Goal: Information Seeking & Learning: Find specific page/section

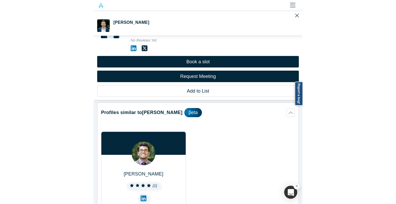
scroll to position [489, 0]
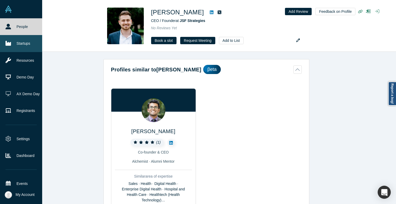
click at [8, 42] on icon at bounding box center [7, 43] width 5 height 5
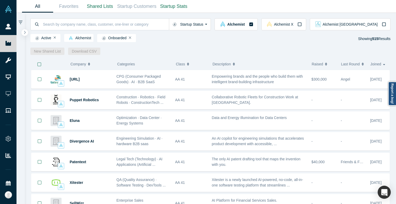
click at [187, 65] on icon "button" at bounding box center [188, 64] width 2 height 4
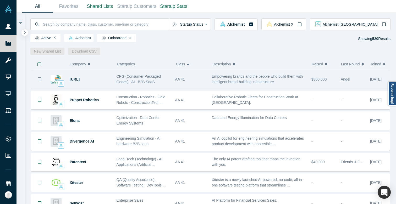
click at [40, 78] on icon "Bookmark" at bounding box center [39, 79] width 4 height 4
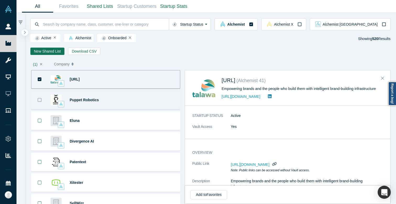
click at [41, 94] on button "Bookmark" at bounding box center [39, 100] width 16 height 18
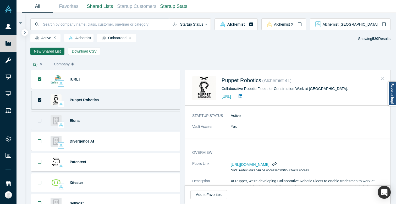
click at [41, 119] on icon "Bookmark" at bounding box center [39, 121] width 4 height 4
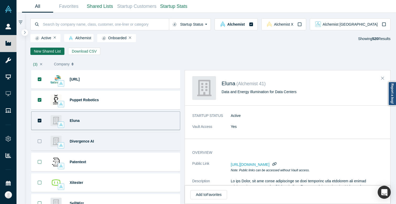
click at [40, 144] on button "Bookmark" at bounding box center [39, 141] width 16 height 18
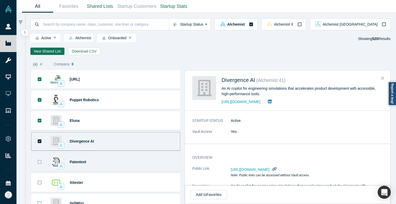
click at [40, 165] on button "Bookmark" at bounding box center [39, 162] width 16 height 18
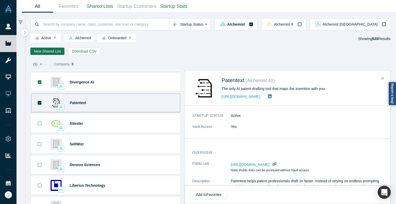
scroll to position [62, 0]
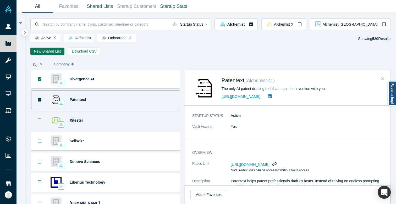
click at [41, 124] on button "Bookmark" at bounding box center [39, 121] width 16 height 18
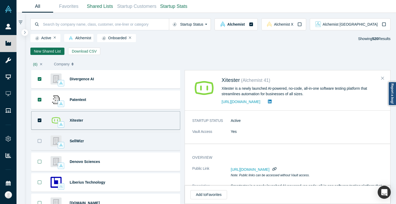
click at [41, 135] on button "Bookmark" at bounding box center [39, 141] width 16 height 18
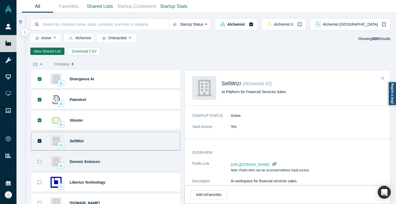
scroll to position [82, 0]
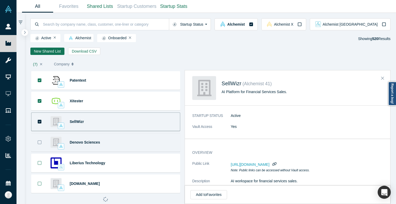
click at [41, 141] on icon "Bookmark" at bounding box center [40, 143] width 4 height 4
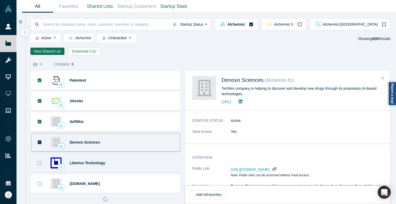
click at [41, 163] on icon "Bookmark" at bounding box center [40, 163] width 4 height 4
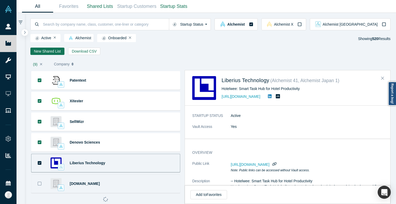
click at [40, 182] on icon "Bookmark" at bounding box center [39, 184] width 4 height 4
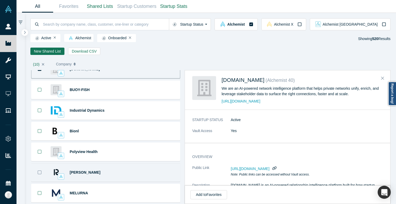
scroll to position [185, 0]
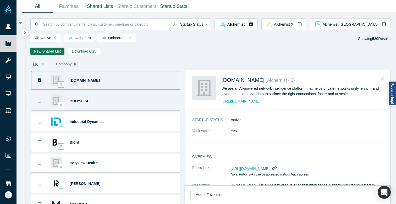
click at [40, 101] on icon "Bookmark" at bounding box center [39, 101] width 4 height 4
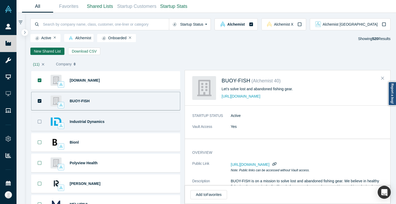
click at [40, 120] on icon "Bookmark" at bounding box center [39, 122] width 4 height 4
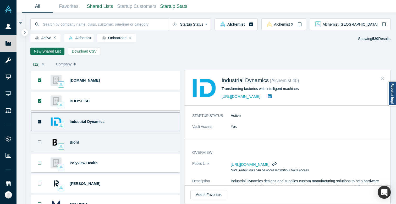
click at [37, 146] on button "Bookmark" at bounding box center [39, 143] width 16 height 18
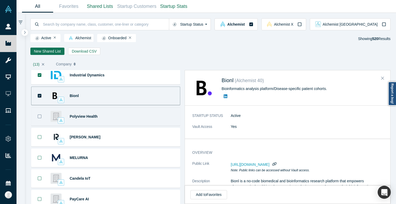
scroll to position [232, 0]
click at [40, 118] on button "Bookmark" at bounding box center [39, 116] width 16 height 18
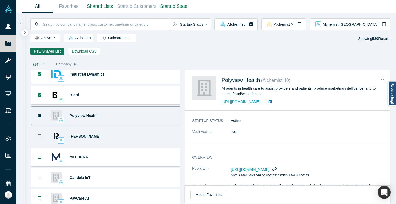
click at [39, 136] on icon "Bookmark" at bounding box center [39, 136] width 4 height 4
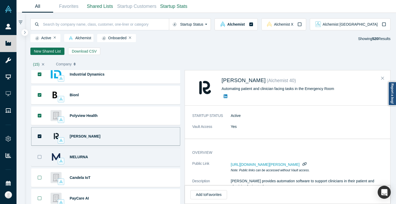
click at [39, 155] on icon "Bookmark" at bounding box center [40, 157] width 4 height 4
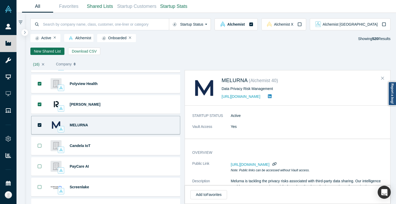
scroll to position [277, 0]
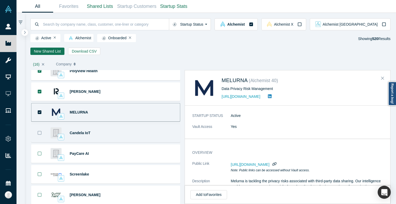
click at [38, 132] on icon "Bookmark" at bounding box center [39, 133] width 4 height 4
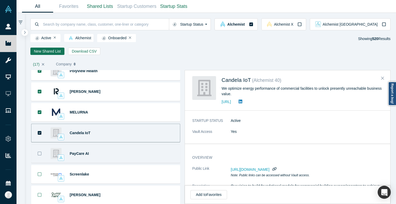
click at [38, 159] on button "Bookmark" at bounding box center [39, 154] width 16 height 18
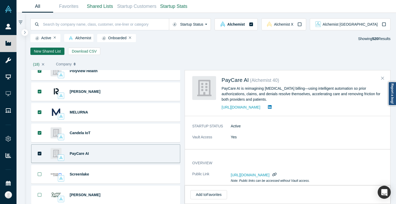
scroll to position [337, 0]
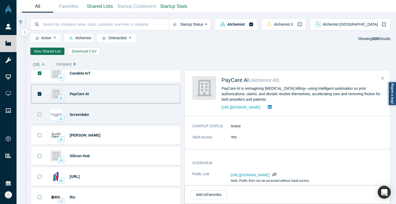
click at [42, 120] on button "Bookmark" at bounding box center [39, 115] width 16 height 18
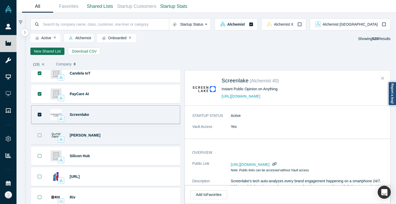
click at [41, 139] on button "Bookmark" at bounding box center [39, 135] width 16 height 18
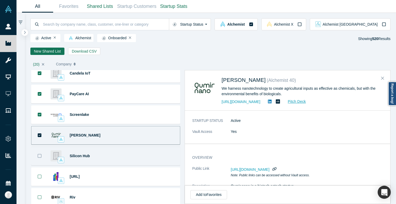
click at [40, 155] on icon "Bookmark" at bounding box center [39, 156] width 4 height 4
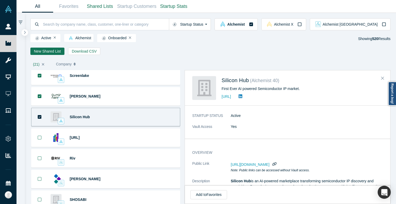
scroll to position [376, 0]
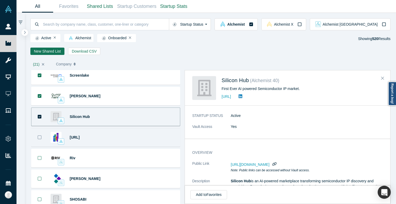
click at [40, 138] on icon "Bookmark" at bounding box center [39, 137] width 4 height 4
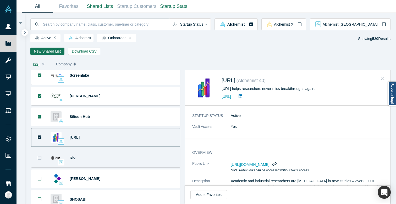
click at [36, 157] on button "Bookmark" at bounding box center [39, 158] width 16 height 18
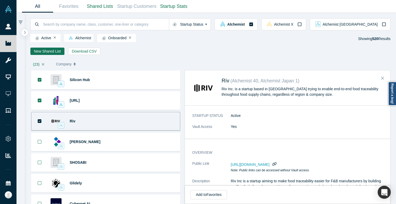
scroll to position [415, 0]
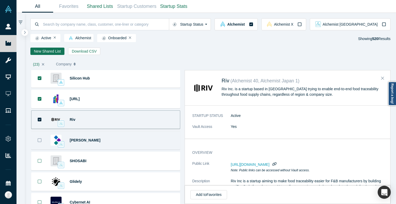
click at [37, 140] on button "Bookmark" at bounding box center [39, 140] width 16 height 18
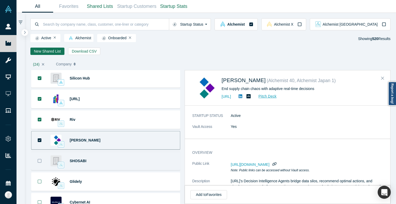
click at [38, 163] on icon "Bookmark" at bounding box center [39, 161] width 4 height 4
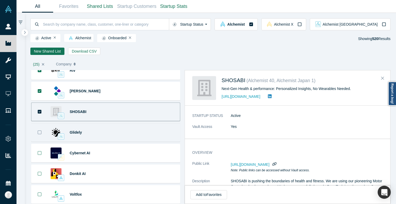
scroll to position [465, 0]
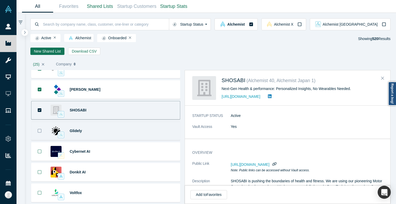
click at [41, 136] on button "Bookmark" at bounding box center [39, 131] width 16 height 18
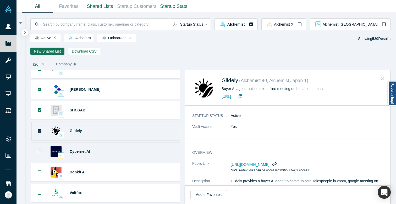
click at [41, 155] on button "Bookmark" at bounding box center [39, 152] width 16 height 18
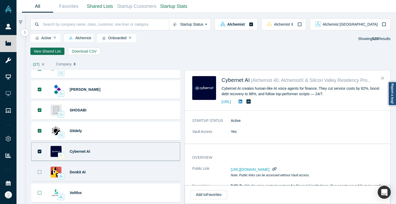
click at [39, 170] on button "Bookmark" at bounding box center [39, 172] width 16 height 18
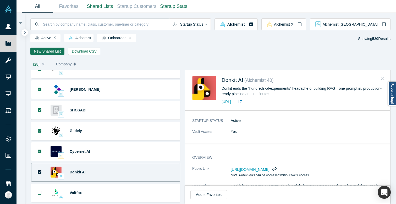
scroll to position [495, 0]
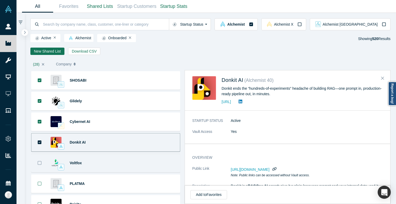
click at [38, 163] on icon "Bookmark" at bounding box center [39, 163] width 4 height 4
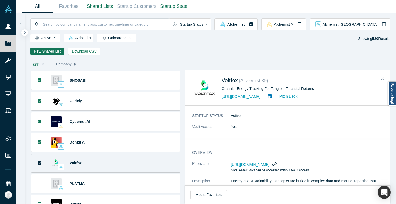
scroll to position [525, 0]
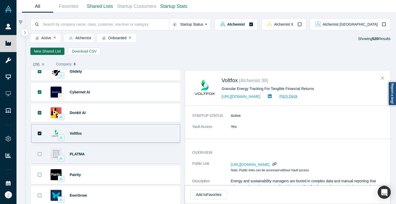
click at [38, 158] on button "Bookmark" at bounding box center [39, 154] width 16 height 18
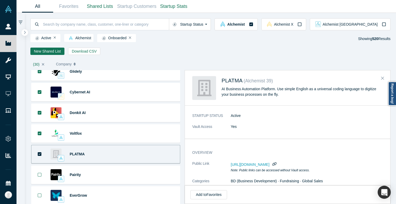
scroll to position [553, 0]
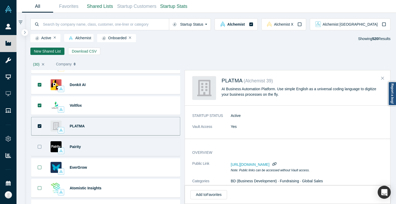
click at [40, 146] on icon "Bookmark" at bounding box center [39, 147] width 4 height 4
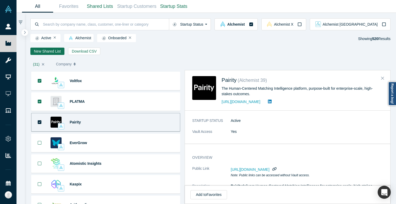
scroll to position [586, 0]
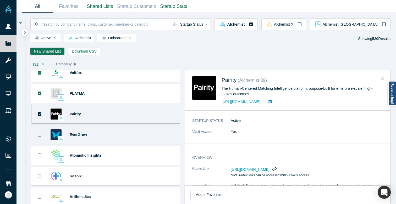
click at [40, 138] on button "Bookmark" at bounding box center [39, 135] width 16 height 18
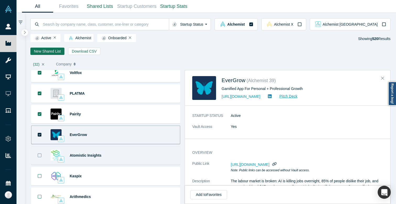
click at [39, 154] on icon "Bookmark" at bounding box center [39, 155] width 4 height 4
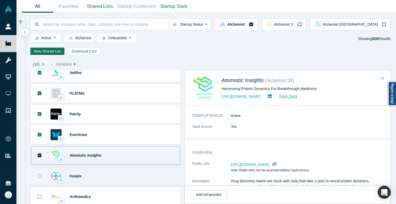
click at [38, 173] on button "Bookmark" at bounding box center [39, 176] width 16 height 18
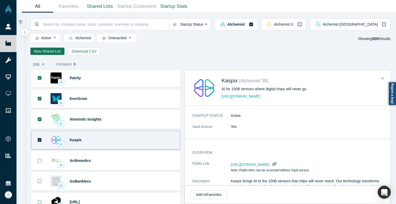
scroll to position [631, 0]
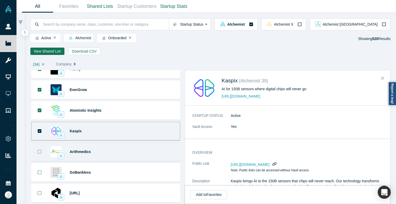
click at [40, 157] on button "Bookmark" at bounding box center [39, 152] width 16 height 18
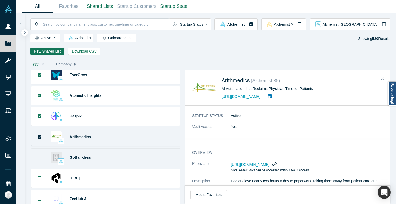
click at [41, 154] on button "Bookmark" at bounding box center [39, 158] width 16 height 18
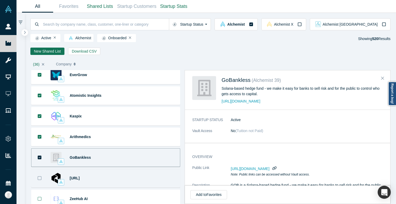
click at [39, 181] on button "Bookmark" at bounding box center [39, 178] width 16 height 18
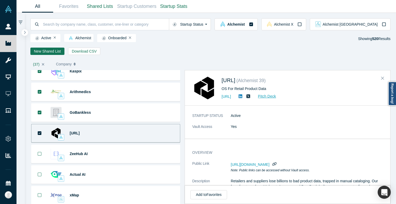
scroll to position [694, 0]
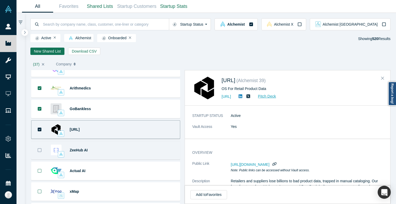
click at [38, 154] on button "Bookmark" at bounding box center [39, 150] width 16 height 18
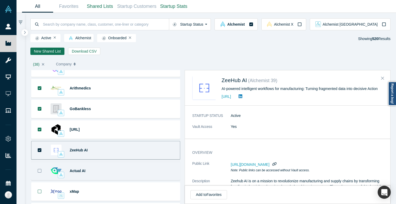
click at [38, 171] on icon "Bookmark" at bounding box center [40, 171] width 4 height 4
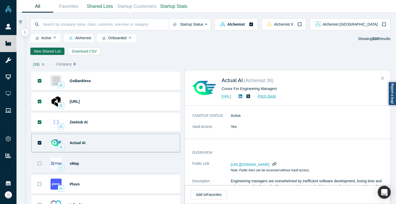
click at [39, 162] on icon "Bookmark" at bounding box center [39, 164] width 4 height 4
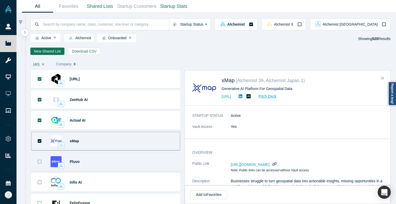
scroll to position [758, 0]
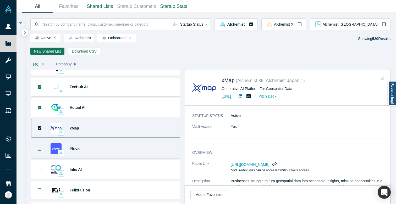
click at [42, 151] on button "Bookmark" at bounding box center [39, 149] width 16 height 18
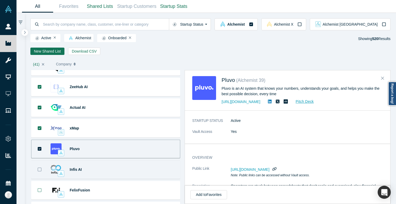
click at [42, 169] on button "Bookmark" at bounding box center [39, 170] width 16 height 18
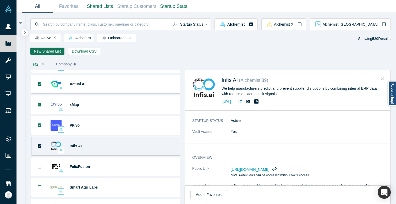
scroll to position [783, 0]
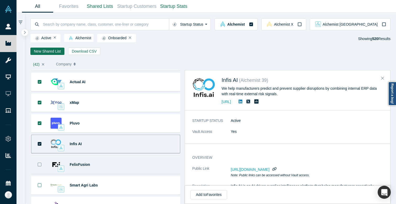
click at [41, 165] on icon "Bookmark" at bounding box center [39, 165] width 4 height 4
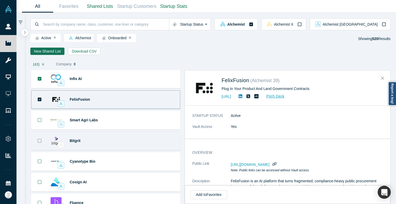
scroll to position [849, 0]
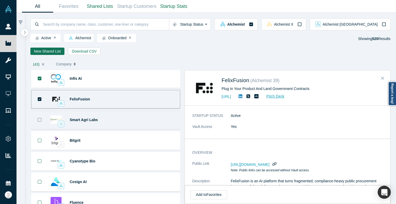
click at [41, 128] on button "Bookmark" at bounding box center [39, 120] width 16 height 18
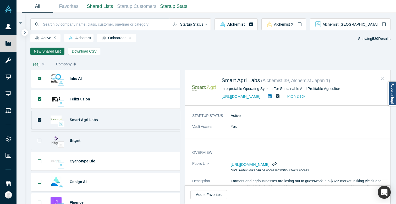
click at [40, 149] on button "Bookmark" at bounding box center [39, 141] width 16 height 18
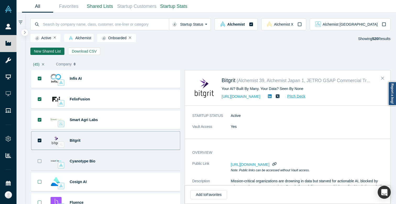
click at [38, 163] on icon "Bookmark" at bounding box center [39, 161] width 4 height 4
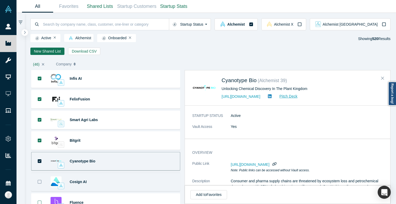
click at [40, 180] on icon "Bookmark" at bounding box center [39, 182] width 4 height 4
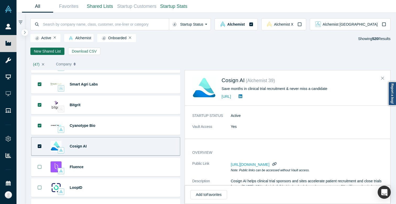
scroll to position [886, 0]
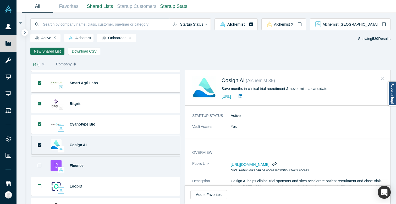
click at [40, 166] on icon "Bookmark" at bounding box center [39, 166] width 4 height 4
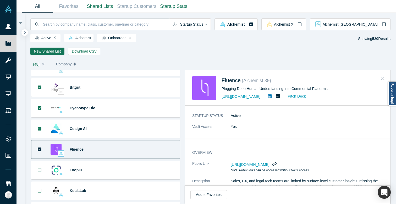
scroll to position [908, 0]
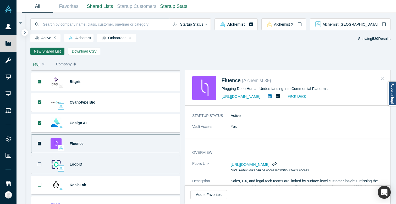
click at [42, 163] on button "Bookmark" at bounding box center [39, 164] width 16 height 18
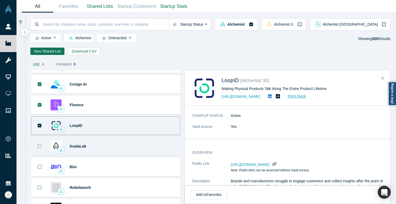
click at [39, 149] on button "Bookmark" at bounding box center [39, 146] width 16 height 18
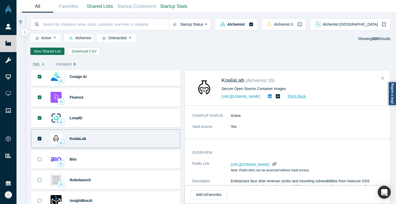
scroll to position [956, 0]
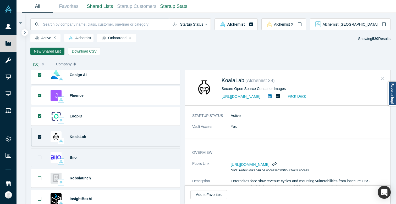
click at [38, 160] on button "Bookmark" at bounding box center [39, 158] width 16 height 18
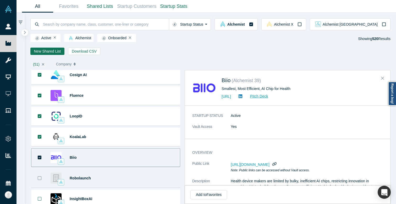
click at [39, 177] on icon "Bookmark" at bounding box center [39, 178] width 4 height 4
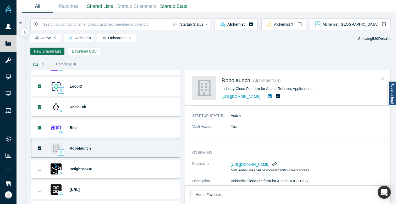
scroll to position [989, 0]
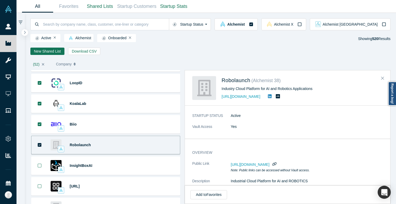
click at [39, 147] on icon "Bookmark" at bounding box center [40, 145] width 4 height 4
click at [75, 54] on button "Download CSV" at bounding box center [84, 51] width 32 height 7
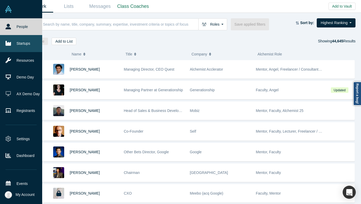
click at [7, 46] on icon at bounding box center [7, 43] width 5 height 5
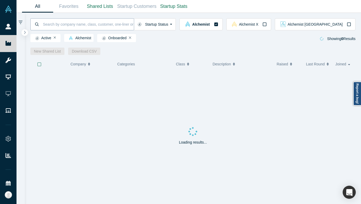
click at [91, 24] on input at bounding box center [87, 24] width 91 height 12
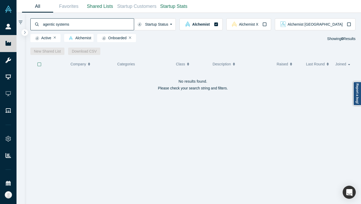
click at [64, 26] on input "agentic systems" at bounding box center [87, 24] width 91 height 12
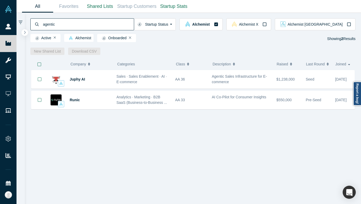
click at [75, 23] on input "agentic" at bounding box center [87, 24] width 91 height 12
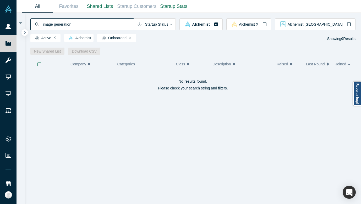
click at [47, 26] on input "image generation" at bounding box center [87, 24] width 91 height 12
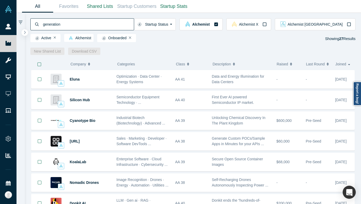
click at [67, 19] on input "generation" at bounding box center [87, 24] width 91 height 12
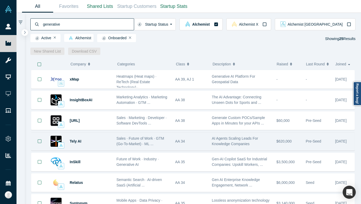
click at [214, 141] on div "AI Agents Scaling Leads For Knowledge Companies" at bounding box center [241, 141] width 59 height 11
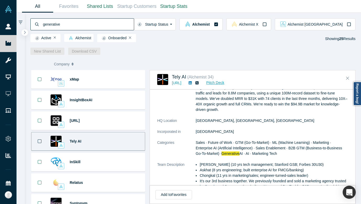
scroll to position [107, 0]
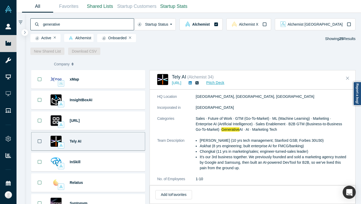
click at [106, 138] on div "Tely AI" at bounding box center [90, 141] width 41 height 18
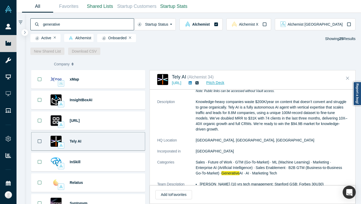
scroll to position [44, 0]
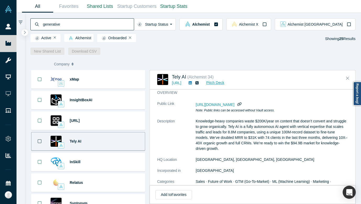
click at [231, 134] on p "Knowledge-heavy companies waste $200K/year on content that doesn’t convert and …" at bounding box center [272, 135] width 152 height 33
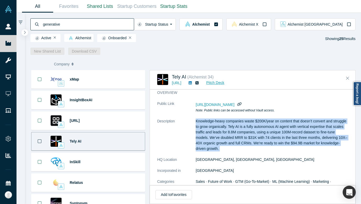
click at [231, 134] on p "Knowledge-heavy companies waste $200K/year on content that doesn’t convert and …" at bounding box center [272, 135] width 152 height 33
copy dl "Knowledge-heavy companies waste $200K/year on content that doesn’t convert and …"
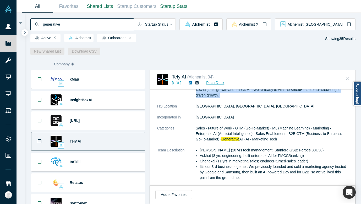
scroll to position [113, 0]
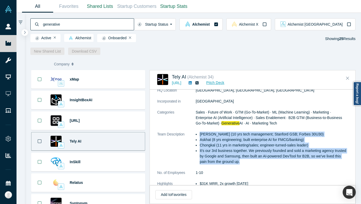
drag, startPoint x: 252, startPoint y: 164, endPoint x: 197, endPoint y: 133, distance: 63.3
click at [197, 133] on ul "Irina (10 yrs tech management; Stanford GSB; Forbes 30U30) Askhat (8 yrs engine…" at bounding box center [272, 148] width 152 height 33
copy ul "Irina (10 yrs tech management; Stanford GSB; Forbes 30U30) Askhat (8 yrs engine…"
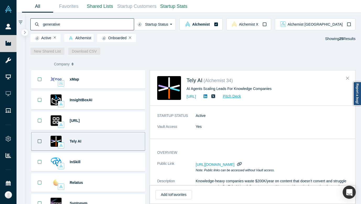
click at [242, 164] on icon "button" at bounding box center [239, 164] width 5 height 4
click at [54, 21] on input "generative" at bounding box center [87, 24] width 91 height 12
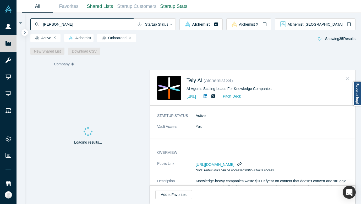
type input "steve taub"
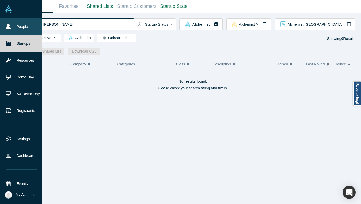
click at [4, 26] on link "People" at bounding box center [21, 26] width 42 height 17
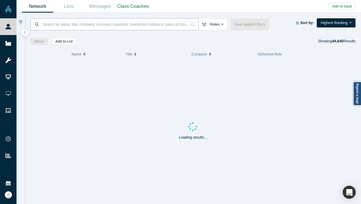
click at [66, 20] on input at bounding box center [114, 24] width 145 height 12
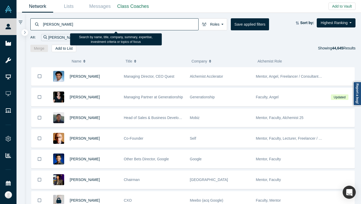
type input "steve taub"
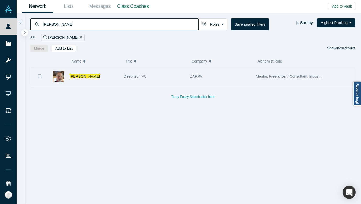
click at [151, 79] on div "Deep tech VC" at bounding box center [154, 77] width 60 height 18
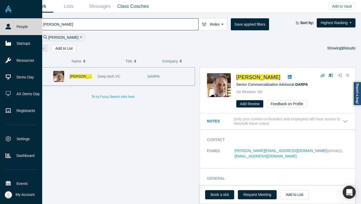
click at [12, 29] on link "People" at bounding box center [21, 26] width 42 height 17
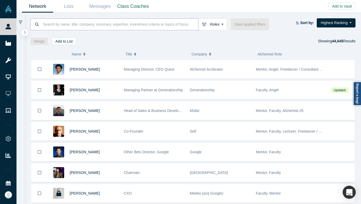
click at [144, 29] on input at bounding box center [120, 24] width 156 height 12
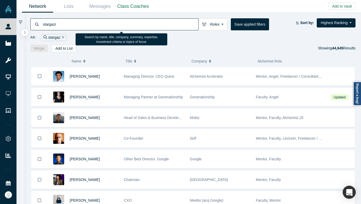
type input "stargazr"
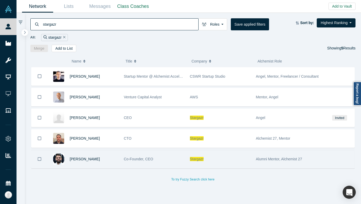
click at [161, 159] on div "Co-Founder, CEO" at bounding box center [154, 159] width 60 height 18
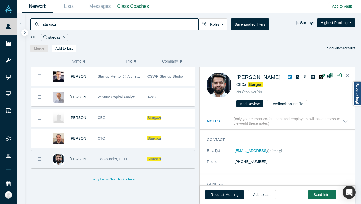
click at [258, 84] on span "Stargazr" at bounding box center [255, 84] width 15 height 4
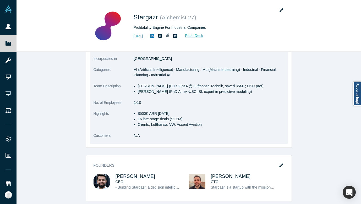
scroll to position [109, 0]
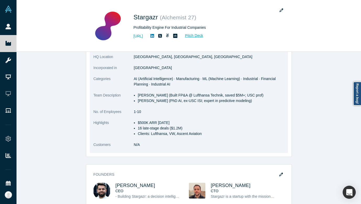
drag, startPoint x: 262, startPoint y: 108, endPoint x: 134, endPoint y: 99, distance: 129.0
click at [134, 99] on ul "Dr. Rafi Wadan (Built FP&A @ Lufthansa Technik, saved $5M+; USC prof) Dr. Carlo…" at bounding box center [209, 98] width 150 height 11
copy dl "Dr. Rafi Wadan (Built FP&A @ Lufthansa Technik, saved $5M+; USC prof) Dr. Carlo…"
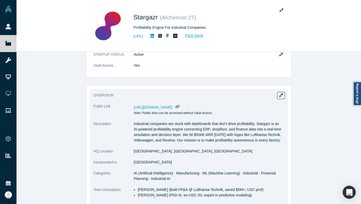
scroll to position [0, 0]
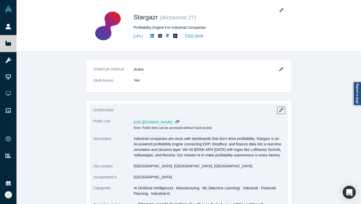
click at [166, 155] on p "Industrial companies are stuck with dashboards that don’t drive profitability. …" at bounding box center [209, 147] width 150 height 22
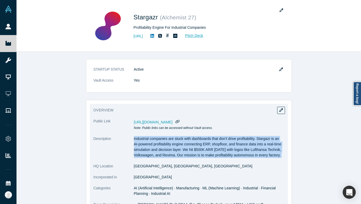
click at [166, 155] on p "Industrial companies are stuck with dashboards that don’t drive profitability. …" at bounding box center [209, 147] width 150 height 22
copy dl "Industrial companies are stuck with dashboards that don’t drive profitability. …"
click at [180, 120] on icon "button" at bounding box center [177, 122] width 5 height 4
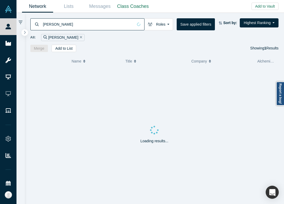
click at [96, 24] on input "josh furstoss" at bounding box center [87, 24] width 91 height 12
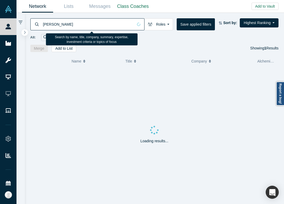
click at [96, 24] on input "josh furstoss" at bounding box center [87, 24] width 91 height 12
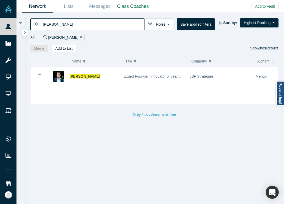
click at [80, 38] on icon "Remove Filter" at bounding box center [81, 37] width 2 height 4
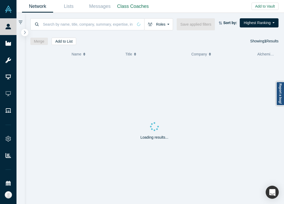
click at [26, 32] on button "button" at bounding box center [24, 32] width 7 height 7
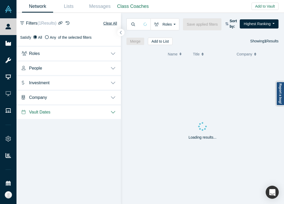
click at [120, 30] on button "button" at bounding box center [121, 32] width 7 height 7
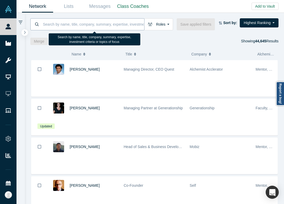
click at [69, 26] on input at bounding box center [93, 24] width 102 height 12
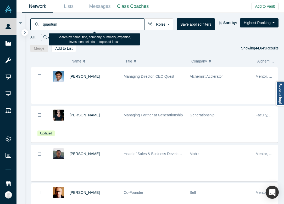
type input "quantum"
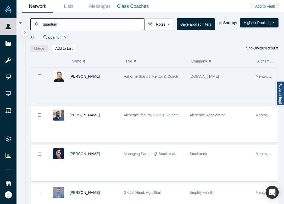
click at [165, 99] on div "Samir Ghosh Full-time Startup Mentor & Coach Ghosh.com Mentor, Freelancer / Con…" at bounding box center [154, 85] width 247 height 37
click at [134, 82] on div "Full-time Startup Mentor & Coach" at bounding box center [154, 77] width 60 height 18
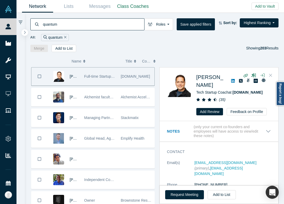
click at [272, 73] on icon "Close" at bounding box center [270, 75] width 3 height 5
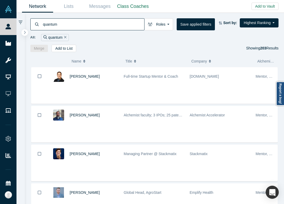
click at [65, 37] on icon "Remove Filter" at bounding box center [65, 37] width 2 height 4
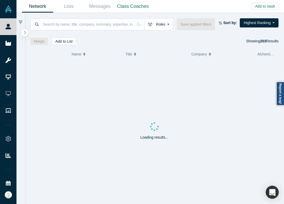
click at [25, 32] on icon "button" at bounding box center [25, 32] width 3 height 4
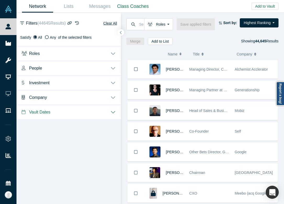
click at [111, 52] on button "Roles" at bounding box center [68, 53] width 104 height 15
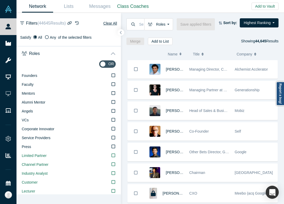
click at [111, 52] on button "Roles" at bounding box center [68, 53] width 104 height 15
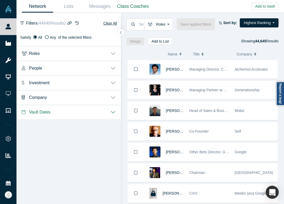
click at [100, 66] on button "People" at bounding box center [68, 67] width 104 height 15
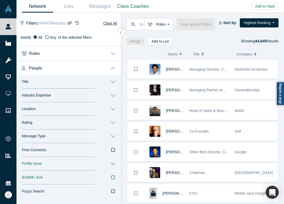
click at [85, 99] on button "Industry Expertise" at bounding box center [68, 96] width 104 height 14
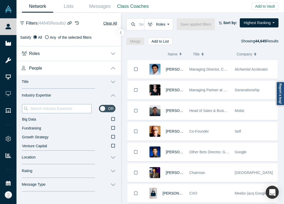
click at [80, 111] on input at bounding box center [61, 108] width 62 height 7
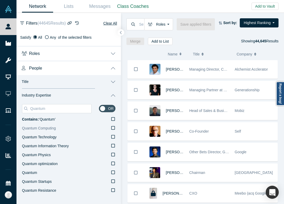
type input "Quantum"
click at [93, 130] on label "Quantum Computing" at bounding box center [68, 128] width 93 height 9
click at [0, 0] on input "Quantum Computing" at bounding box center [0, 0] width 0 height 0
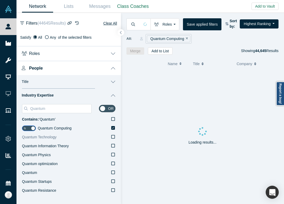
click at [91, 136] on label "Quantum Technology" at bounding box center [68, 137] width 93 height 9
click at [0, 0] on input "Quantum Technology" at bounding box center [0, 0] width 0 height 0
click at [88, 190] on label "Quantum Resistance" at bounding box center [68, 190] width 93 height 9
click at [0, 0] on input "Quantum Resistance" at bounding box center [0, 0] width 0 height 0
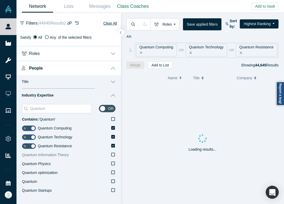
click at [90, 152] on label "Quantum Information Theory" at bounding box center [68, 155] width 93 height 9
click at [0, 0] on input "Quantum Information Theory" at bounding box center [0, 0] width 0 height 0
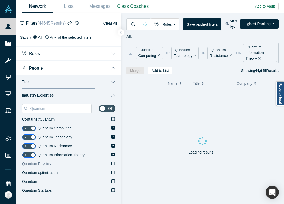
click at [78, 165] on label "Quantum Physics" at bounding box center [68, 164] width 93 height 9
click at [0, 0] on input "Quantum Physics" at bounding box center [0, 0] width 0 height 0
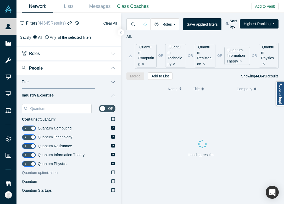
click at [76, 175] on label "Quantum optimization" at bounding box center [68, 173] width 93 height 9
click at [0, 0] on input "Quantum optimization" at bounding box center [0, 0] width 0 height 0
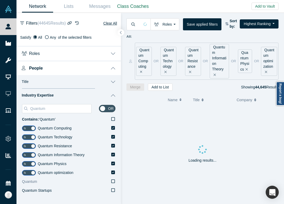
click at [73, 185] on label "Quantum" at bounding box center [68, 181] width 93 height 9
click at [0, 0] on input "Quantum" at bounding box center [0, 0] width 0 height 0
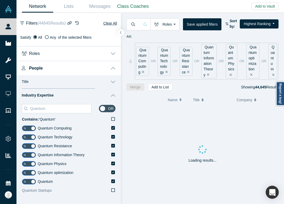
click at [73, 191] on label "Quantum Startups" at bounding box center [68, 190] width 93 height 9
click at [0, 0] on input "Quantum Startups" at bounding box center [0, 0] width 0 height 0
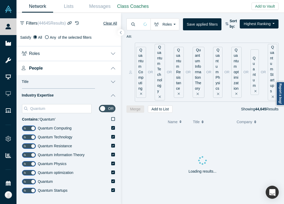
scroll to position [28, 0]
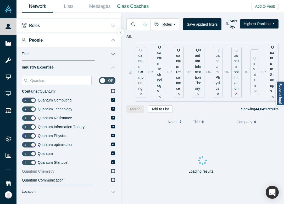
click at [68, 169] on label "Quantum Chemistry" at bounding box center [68, 171] width 93 height 9
click at [0, 0] on input "Quantum Chemistry" at bounding box center [0, 0] width 0 height 0
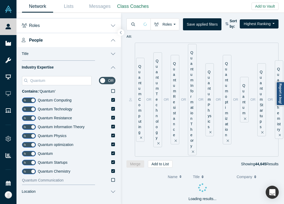
click at [68, 177] on label "Quantum Communication" at bounding box center [68, 180] width 93 height 9
click at [0, 0] on input "Quantum Communication" at bounding box center [0, 0] width 0 height 0
click at [122, 32] on icon "button" at bounding box center [121, 33] width 3 height 4
